Goal: Task Accomplishment & Management: Use online tool/utility

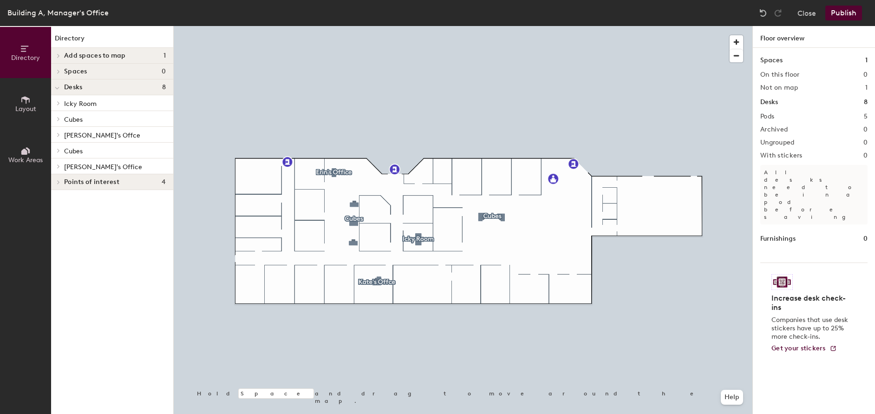
click at [839, 14] on button "Publish" at bounding box center [843, 13] width 37 height 15
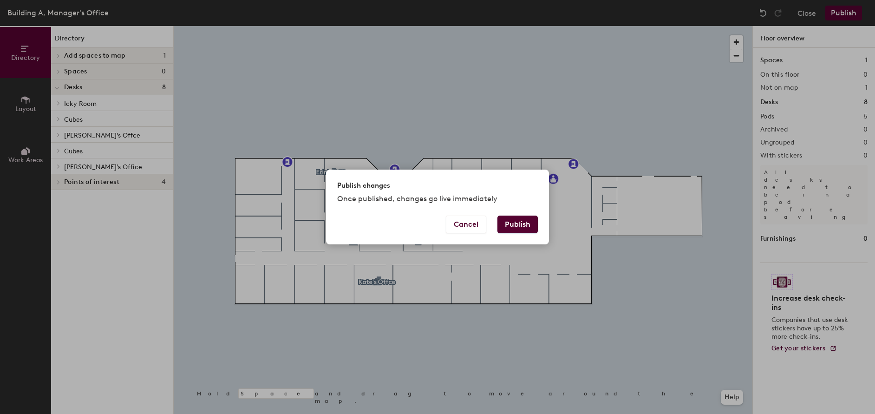
click at [514, 225] on button "Publish" at bounding box center [518, 225] width 40 height 18
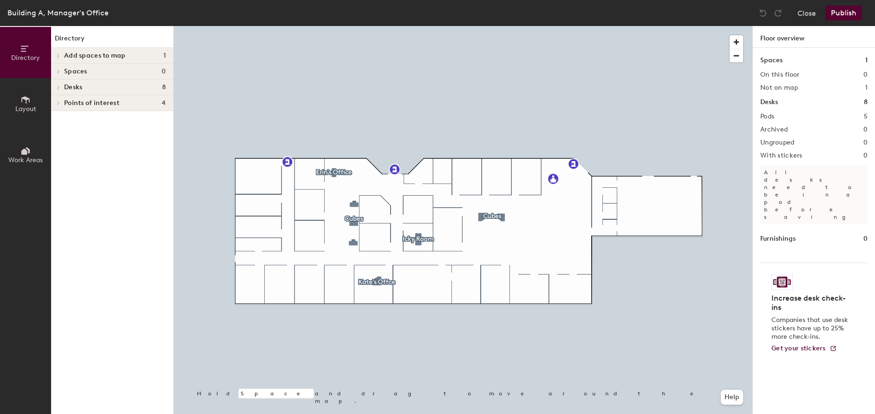
click at [89, 57] on span "Add spaces to map" at bounding box center [95, 55] width 62 height 7
click at [56, 51] on div at bounding box center [57, 55] width 12 height 15
click at [56, 53] on span at bounding box center [58, 55] width 8 height 5
click at [59, 85] on icon at bounding box center [59, 86] width 4 height 5
click at [57, 86] on icon at bounding box center [57, 87] width 5 height 4
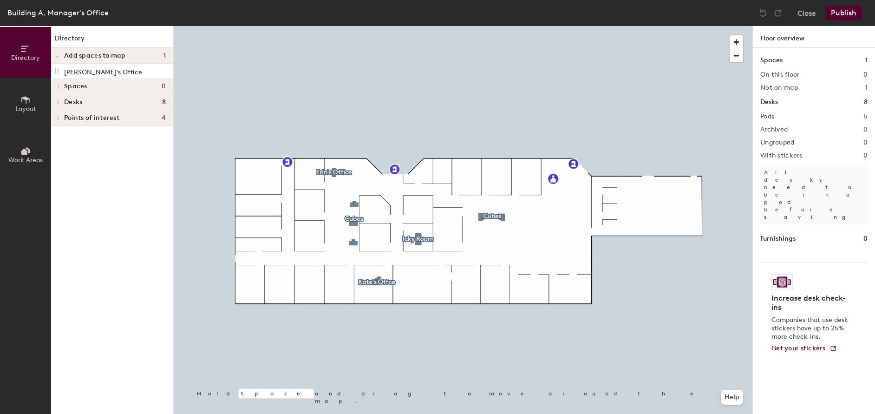
click at [59, 102] on icon at bounding box center [59, 102] width 2 height 4
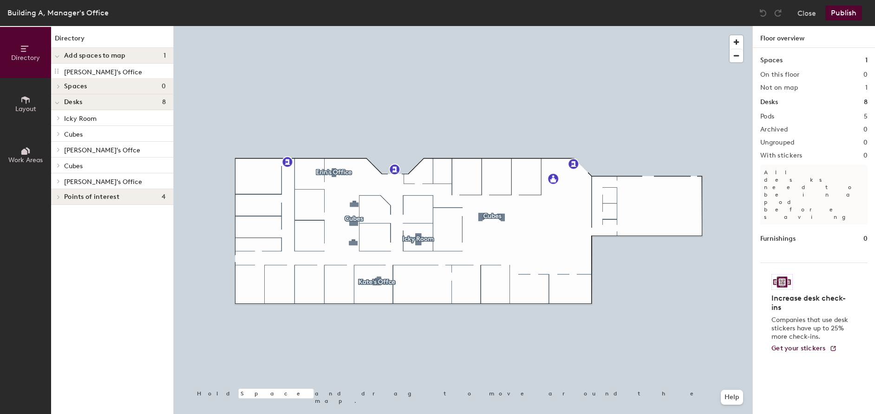
click at [92, 229] on div "Directory Add spaces to map 1 [PERSON_NAME]'s Office Spaces 0 Desks 8 Icky Room…" at bounding box center [112, 220] width 122 height 388
click at [24, 101] on icon at bounding box center [25, 100] width 10 height 10
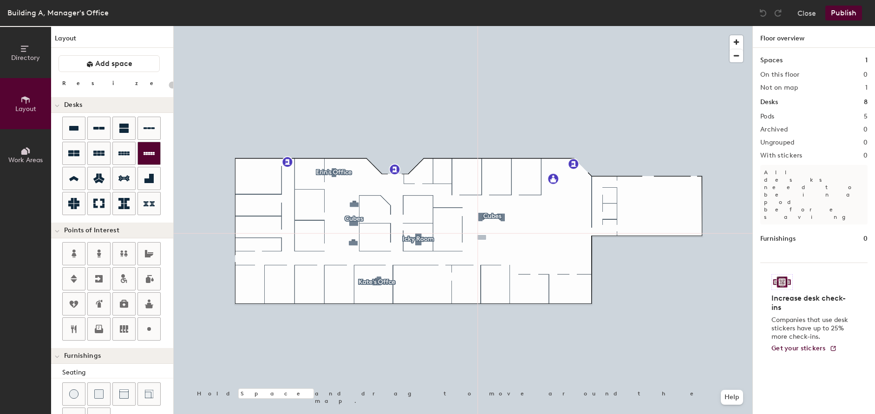
click at [482, 237] on div "Directory Layout Work Areas Layout Add space Resize Desks Points of Interest Fu…" at bounding box center [437, 220] width 875 height 388
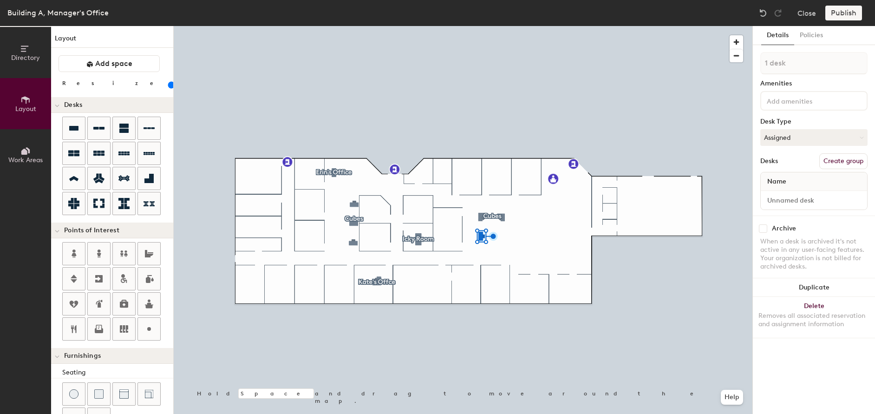
click at [515, 250] on div "Directory Layout Work Areas Layout Add space Resize Desks Points of Interest Fu…" at bounding box center [437, 220] width 875 height 388
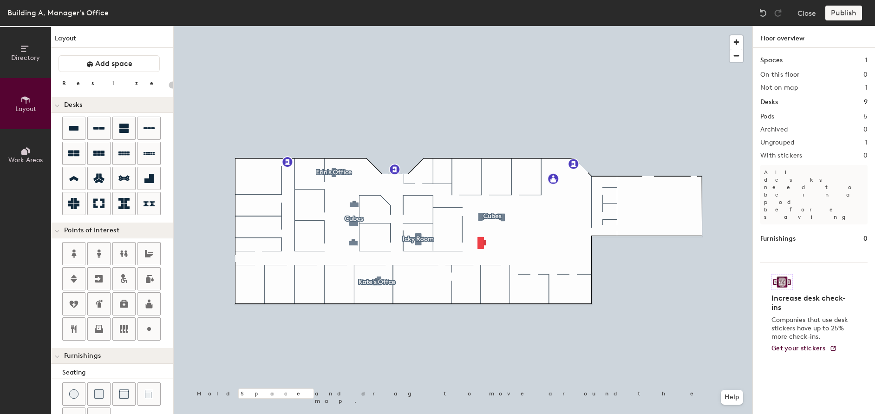
type input "140"
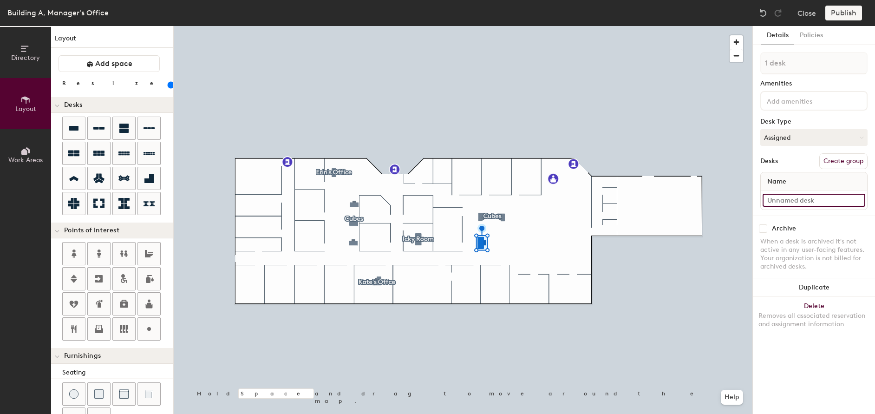
drag, startPoint x: 765, startPoint y: 80, endPoint x: 782, endPoint y: 202, distance: 122.5
click at [782, 202] on input at bounding box center [814, 200] width 103 height 13
type input "[PERSON_NAME]'s Desk"
click at [837, 161] on button "Create group" at bounding box center [843, 161] width 48 height 16
click at [855, 164] on button "Ungroup" at bounding box center [851, 161] width 34 height 16
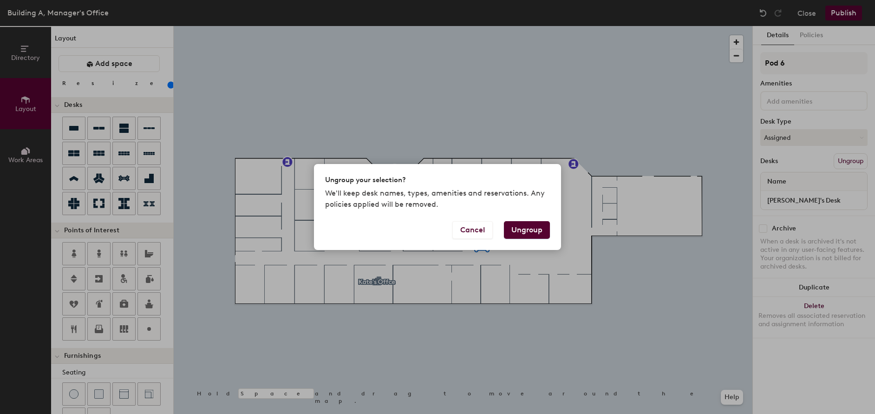
click at [534, 229] on button "Ungroup" at bounding box center [527, 230] width 46 height 18
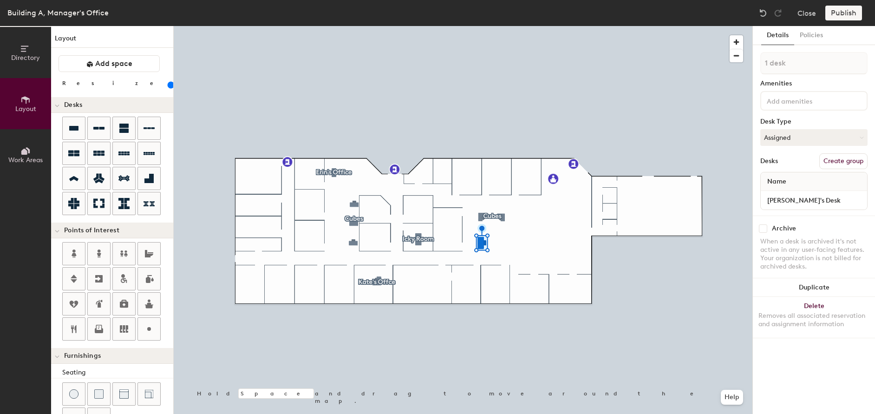
click at [792, 186] on div "Name" at bounding box center [814, 181] width 106 height 19
click at [789, 182] on span "Name" at bounding box center [777, 181] width 28 height 17
click at [814, 359] on div "Details Policies 1 desk Amenities Desk Type Assigned Desks Create group Name [P…" at bounding box center [814, 220] width 122 height 388
click at [840, 16] on div "Publish" at bounding box center [846, 13] width 42 height 15
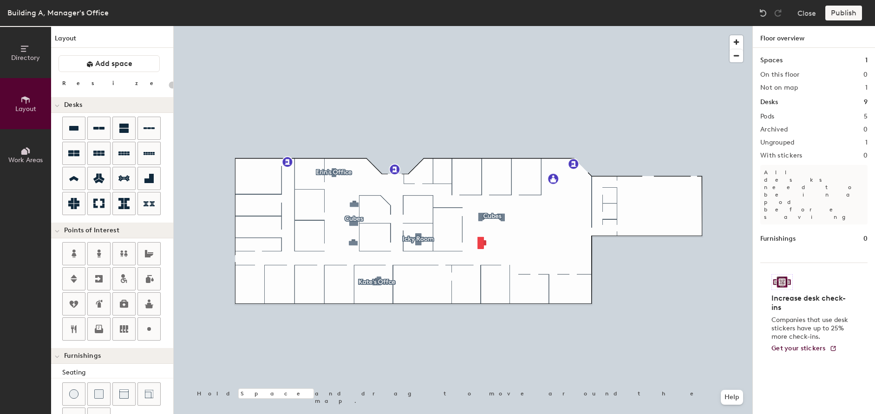
type input "140"
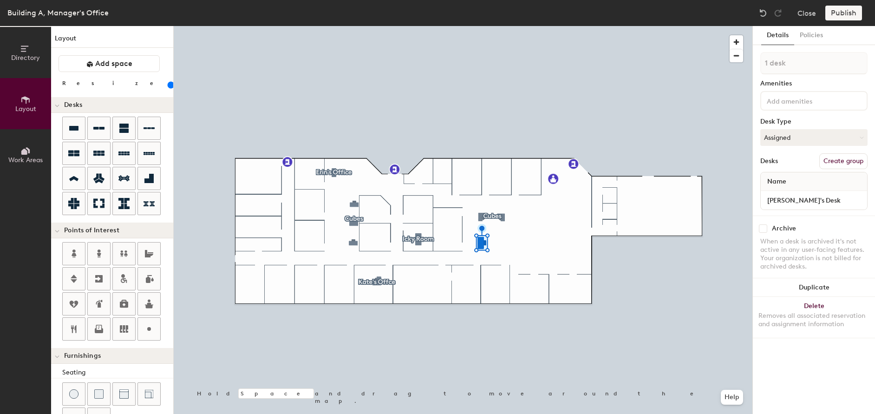
click at [789, 104] on input at bounding box center [807, 100] width 84 height 11
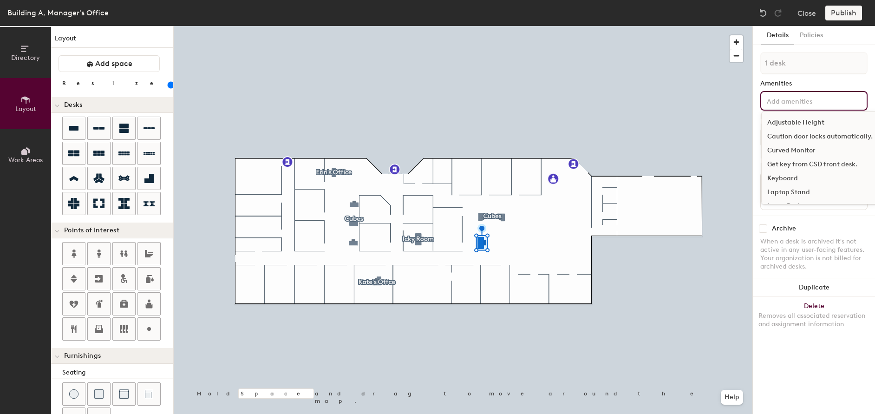
click at [799, 124] on div "Adjustable Height" at bounding box center [820, 123] width 117 height 14
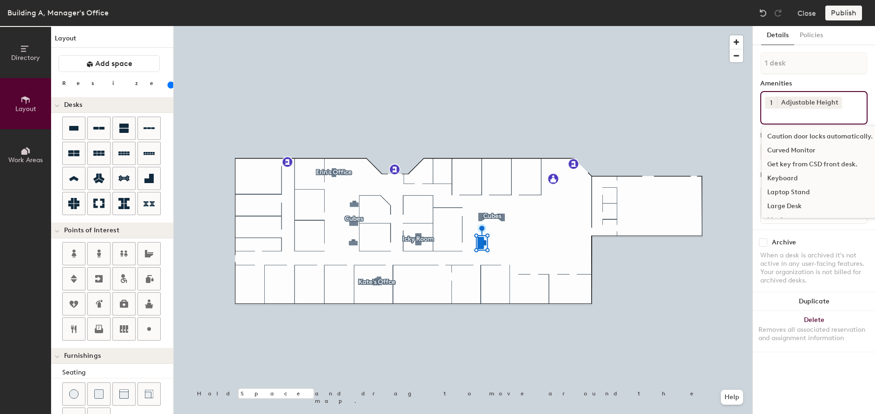
click at [783, 177] on div "Keyboard" at bounding box center [820, 178] width 117 height 14
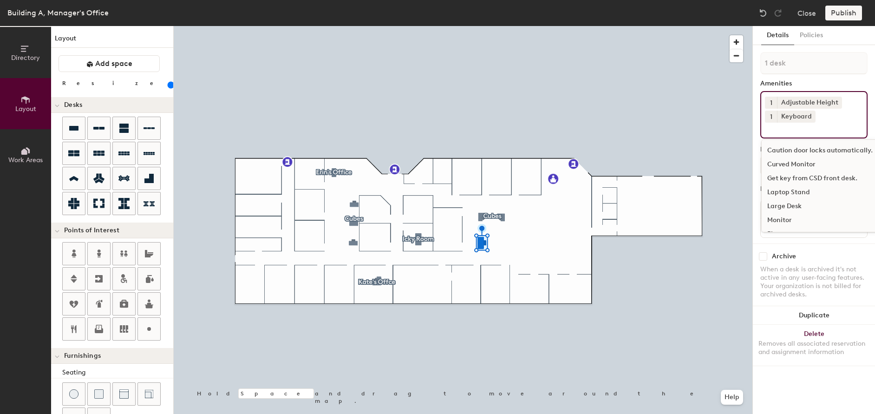
click at [780, 191] on div "Laptop Stand" at bounding box center [820, 192] width 117 height 14
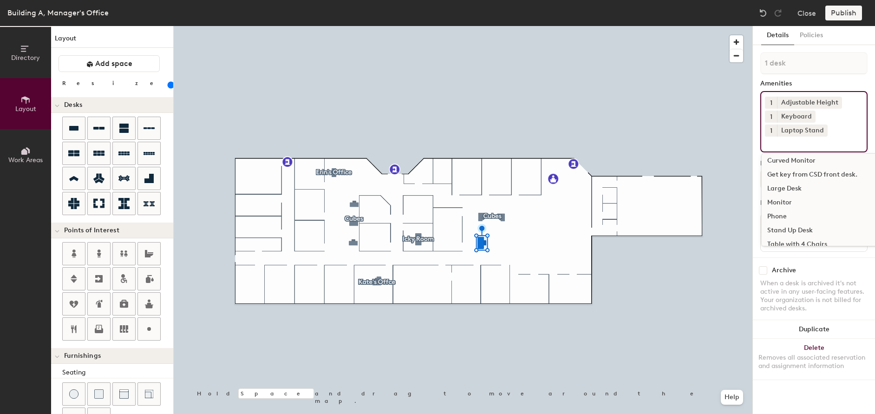
scroll to position [27, 0]
click at [779, 191] on div "Monitor" at bounding box center [820, 193] width 117 height 14
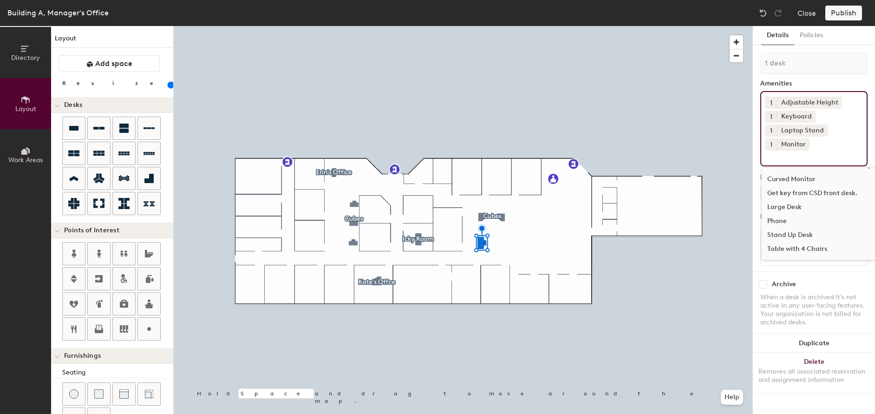
click at [800, 273] on div "Archive When a desk is archived it's not active in any user-facing features. Yo…" at bounding box center [814, 304] width 122 height 66
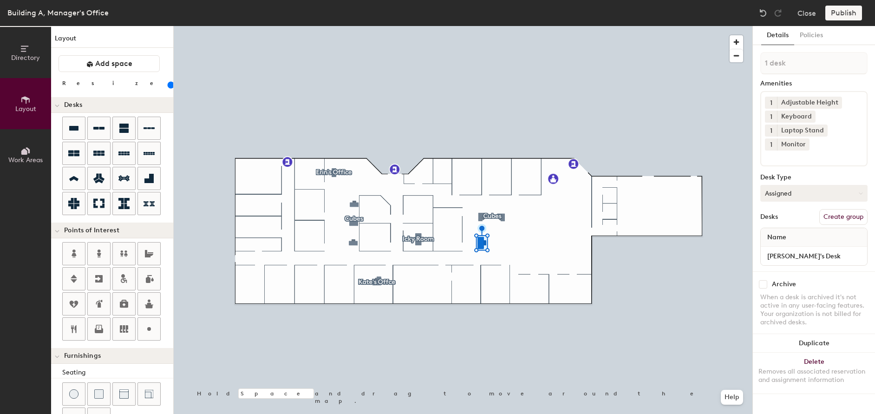
click at [806, 192] on button "Assigned" at bounding box center [813, 193] width 107 height 17
click at [779, 248] on div "Hoteled" at bounding box center [807, 250] width 93 height 14
click at [843, 214] on button "Create group" at bounding box center [843, 217] width 48 height 16
drag, startPoint x: 819, startPoint y: 256, endPoint x: 757, endPoint y: 252, distance: 62.4
click at [757, 252] on div "Details Policies Pod 6 Amenities 1 Adjustable Height 1 Keyboard 1 Laptop Stand …" at bounding box center [814, 220] width 122 height 388
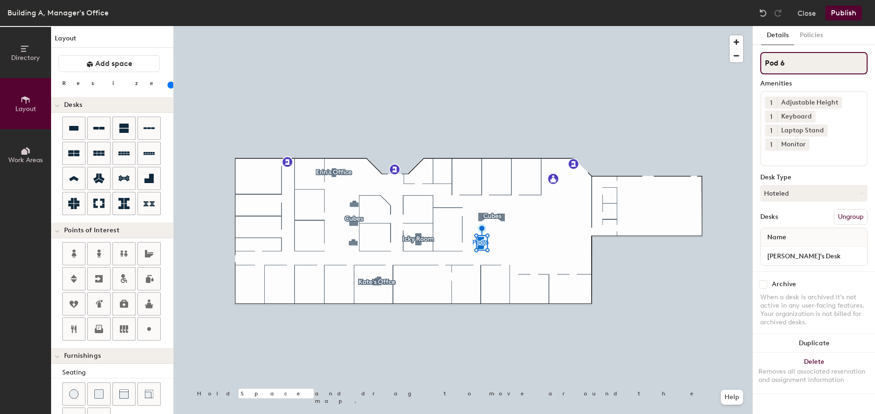
drag, startPoint x: 796, startPoint y: 65, endPoint x: 756, endPoint y: 65, distance: 40.0
click at [756, 65] on div "Details Policies Pod 6 Amenities 1 Adjustable Height 1 Keyboard 1 Laptop Stand …" at bounding box center [814, 220] width 122 height 388
paste input "[PERSON_NAME]'s Desk"
type input "[PERSON_NAME]'s Desk"
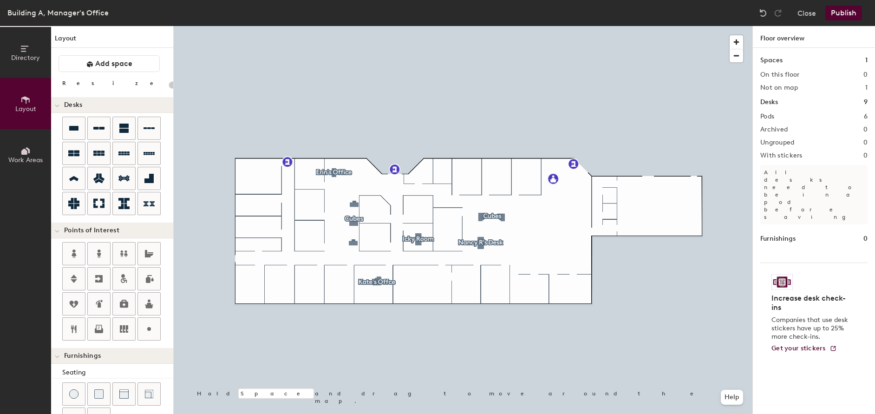
click at [839, 12] on button "Publish" at bounding box center [843, 13] width 37 height 15
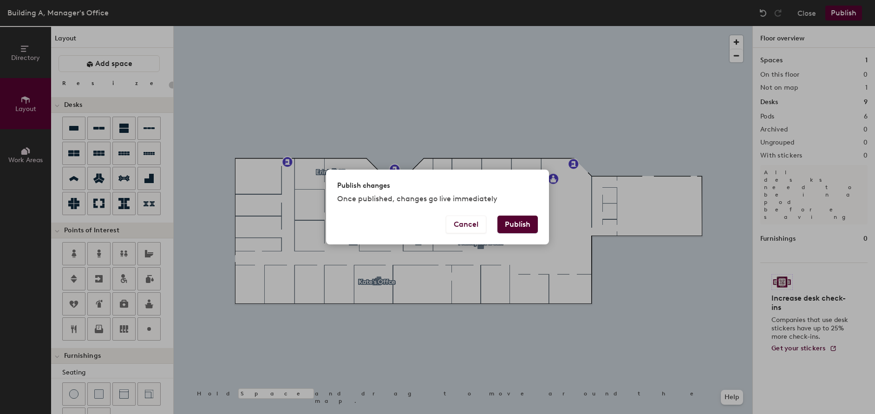
click at [526, 225] on button "Publish" at bounding box center [518, 225] width 40 height 18
type input "20"
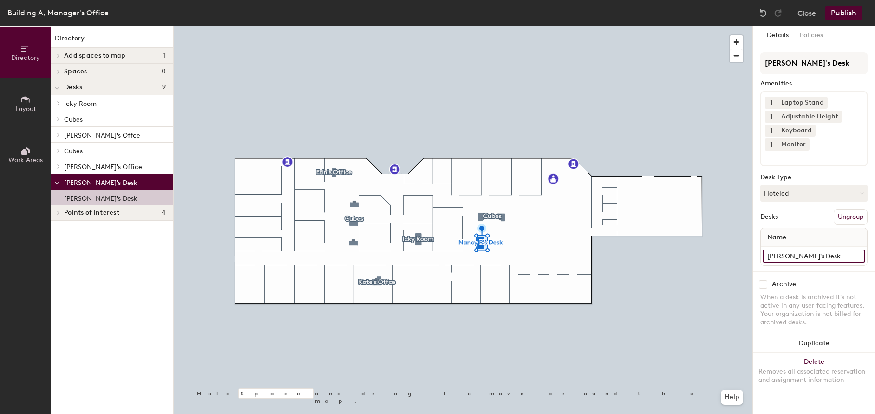
click at [742, 246] on div "Directory Layout Work Areas Directory Add spaces to map 1 Kate's Office Spaces …" at bounding box center [437, 220] width 875 height 388
click at [703, 26] on div at bounding box center [463, 26] width 579 height 0
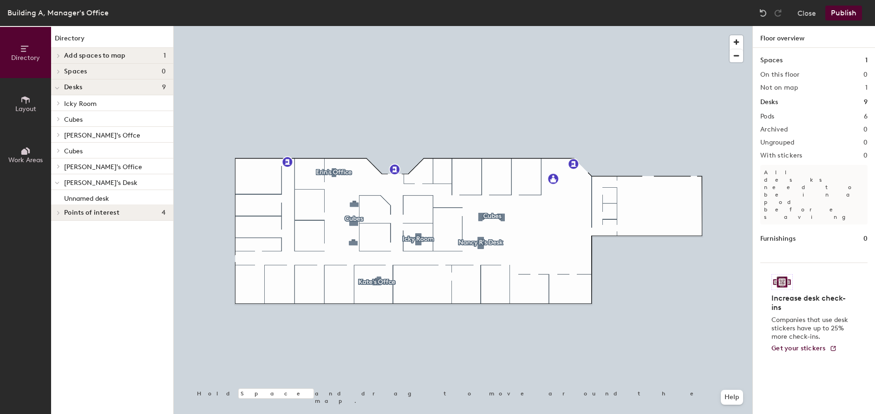
click at [845, 12] on button "Publish" at bounding box center [843, 13] width 37 height 15
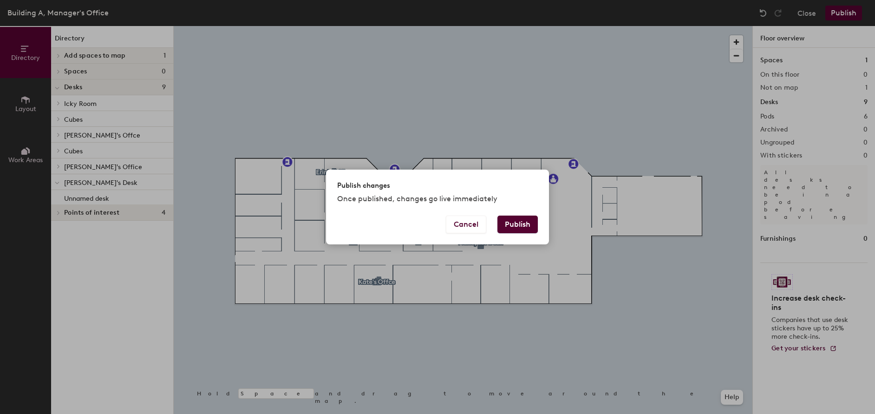
click at [516, 223] on button "Publish" at bounding box center [518, 225] width 40 height 18
